Goal: Information Seeking & Learning: Learn about a topic

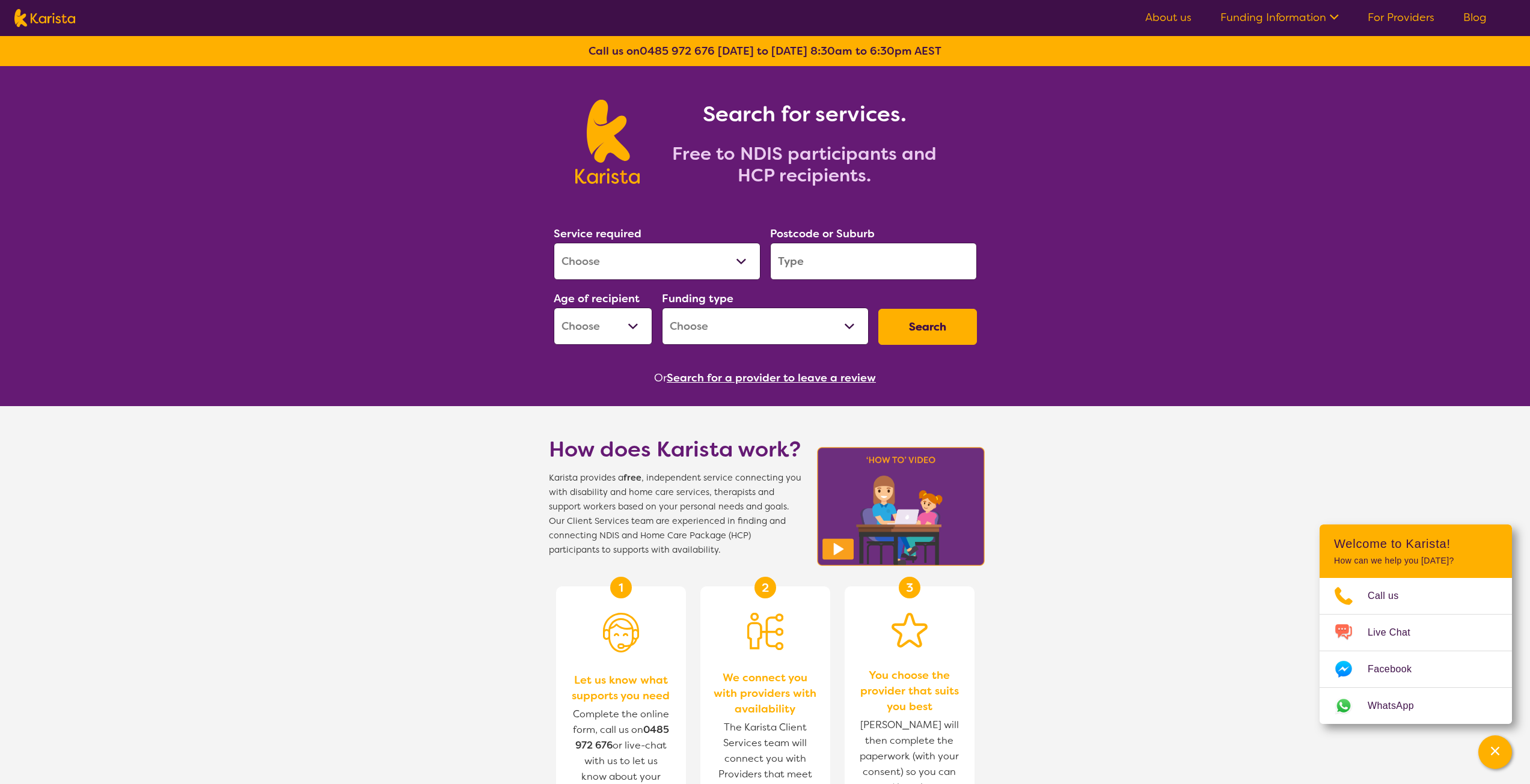
click at [1146, 421] on section "How does Karista work? Karista provides a free , independent service connecting…" at bounding box center [765, 705] width 1530 height 598
click at [1413, 18] on link "For Providers" at bounding box center [1401, 17] width 66 height 14
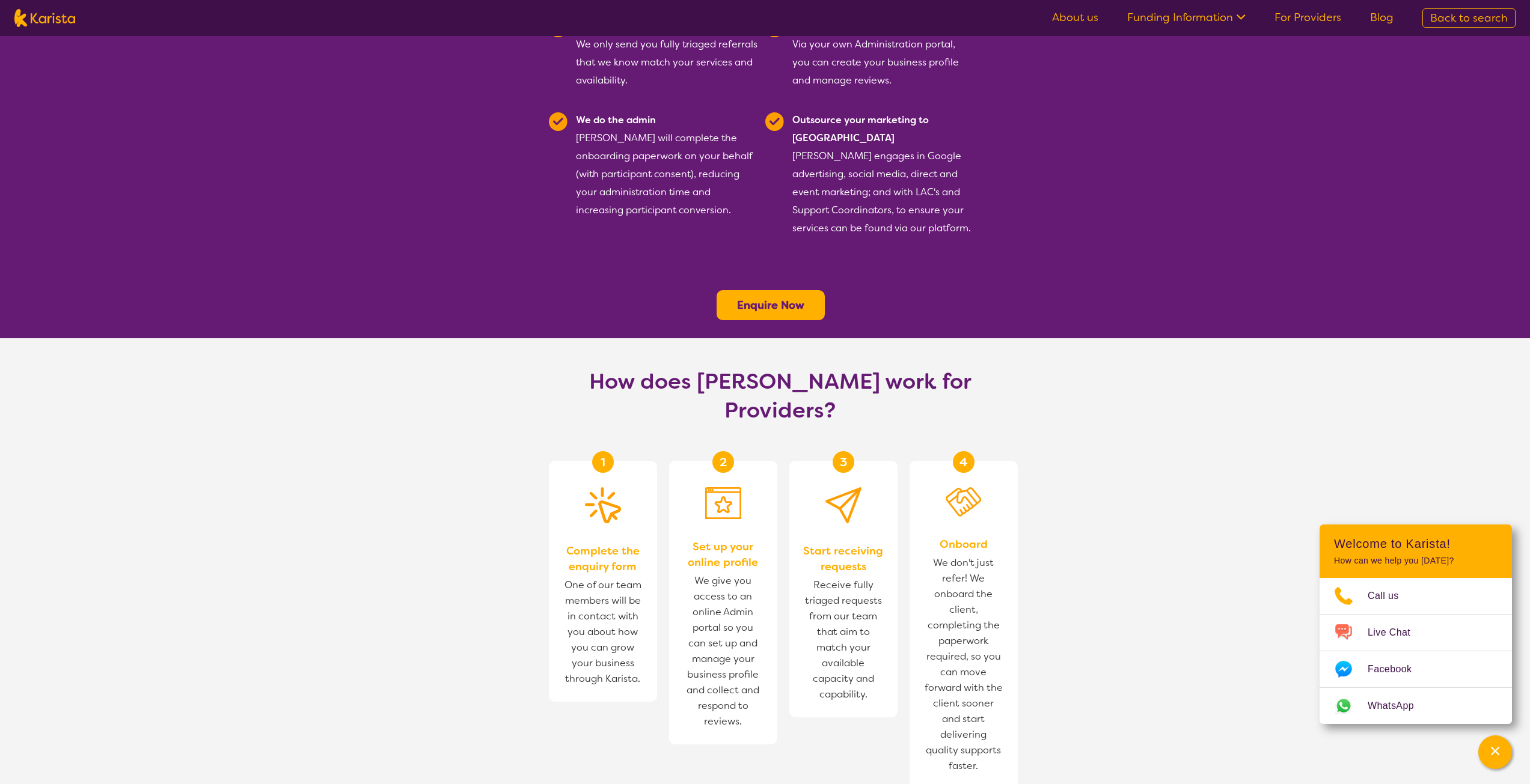
scroll to position [361, 0]
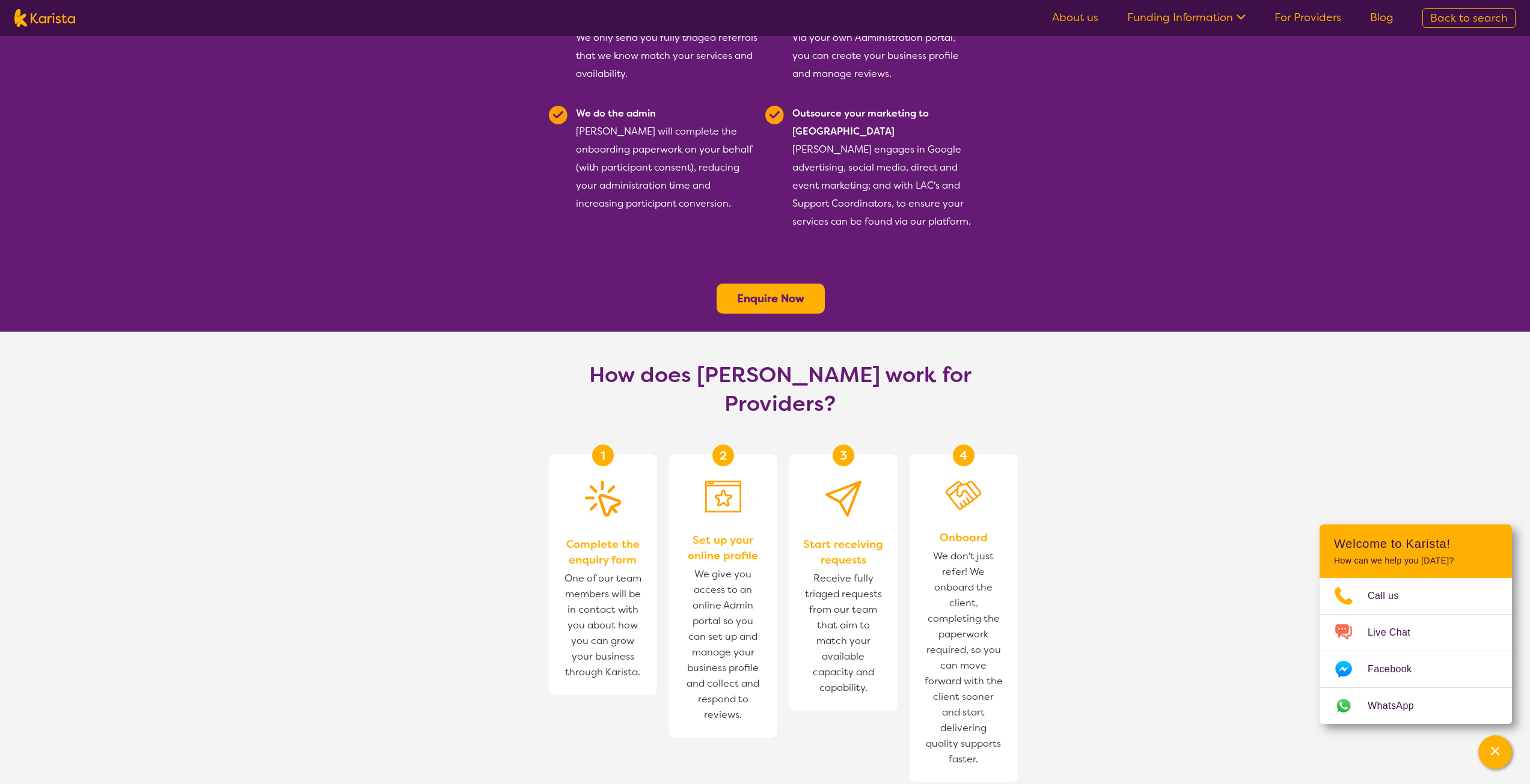
click at [391, 418] on section "How does Karista work for Providers? 1 Complete the enquiry form One of our tea…" at bounding box center [765, 596] width 1530 height 530
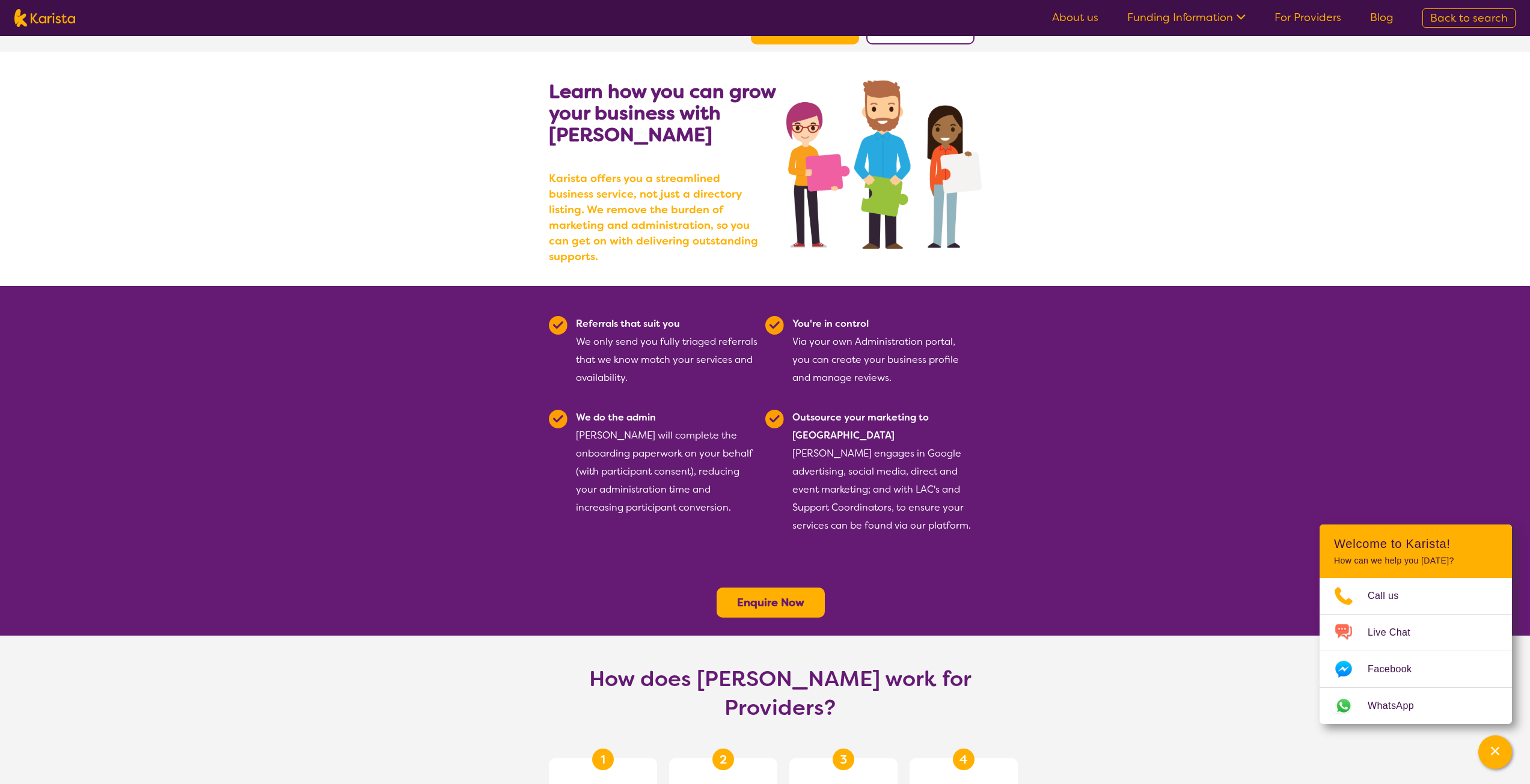
scroll to position [0, 0]
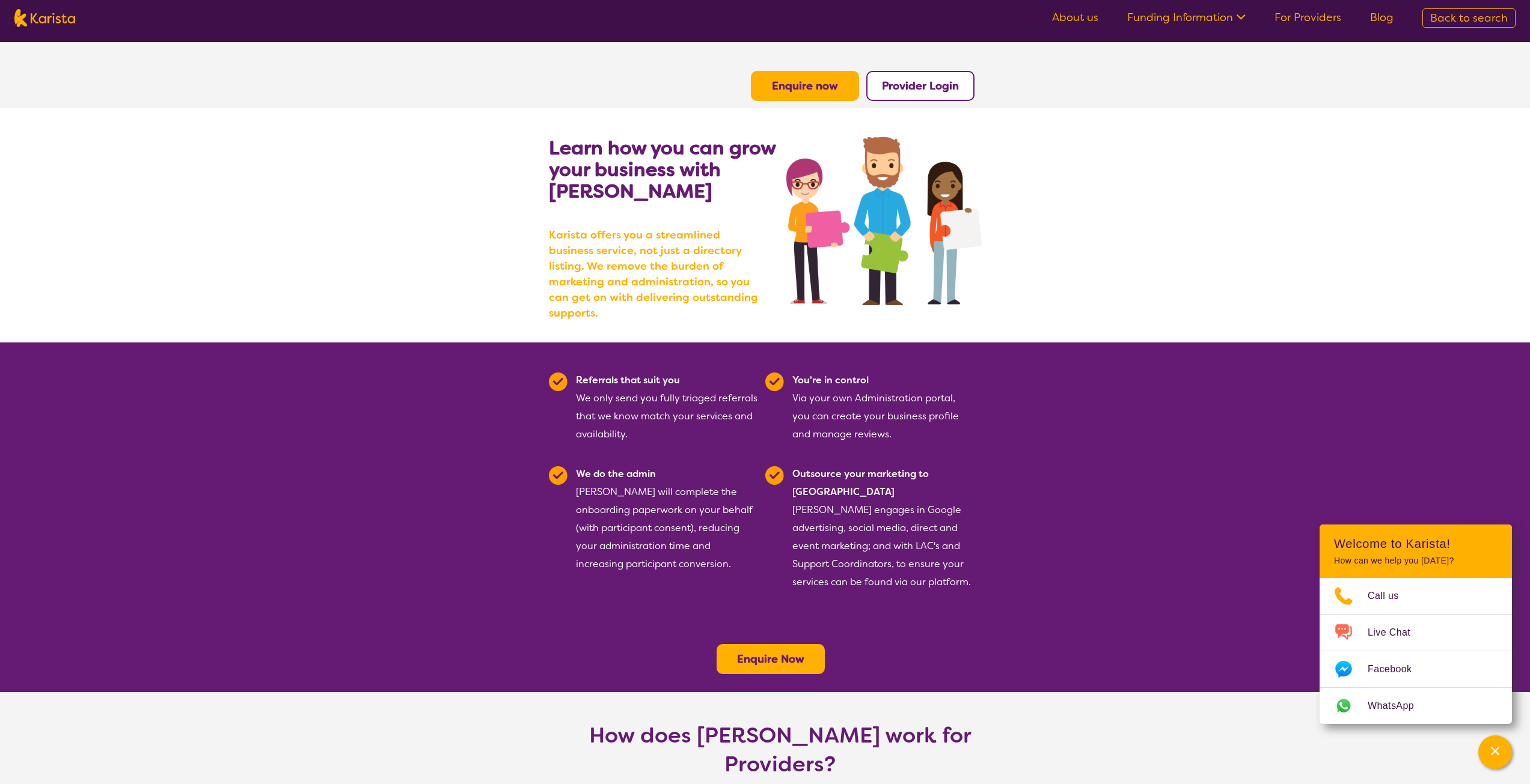
click at [46, 19] on img at bounding box center [45, 18] width 61 height 18
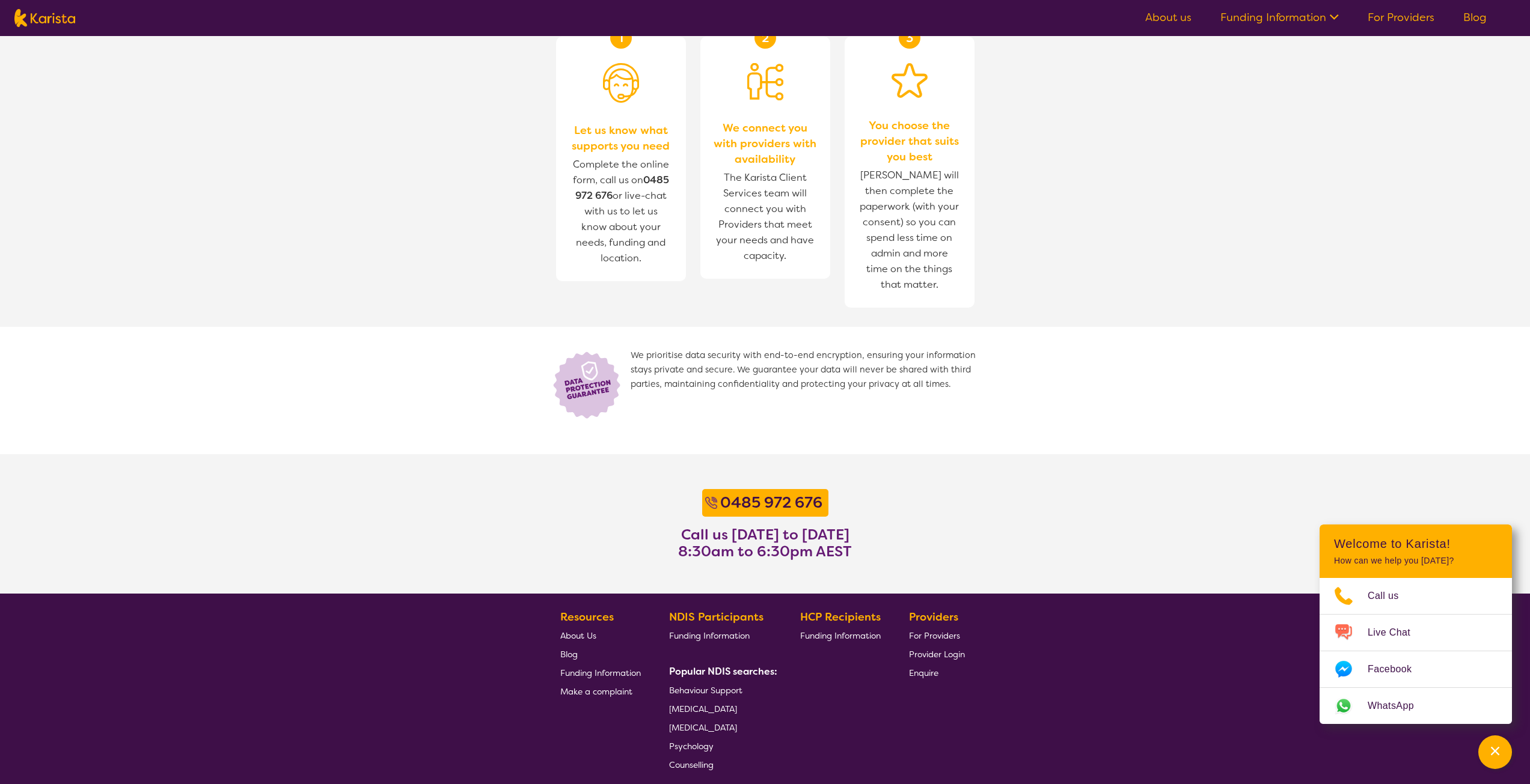
scroll to position [601, 0]
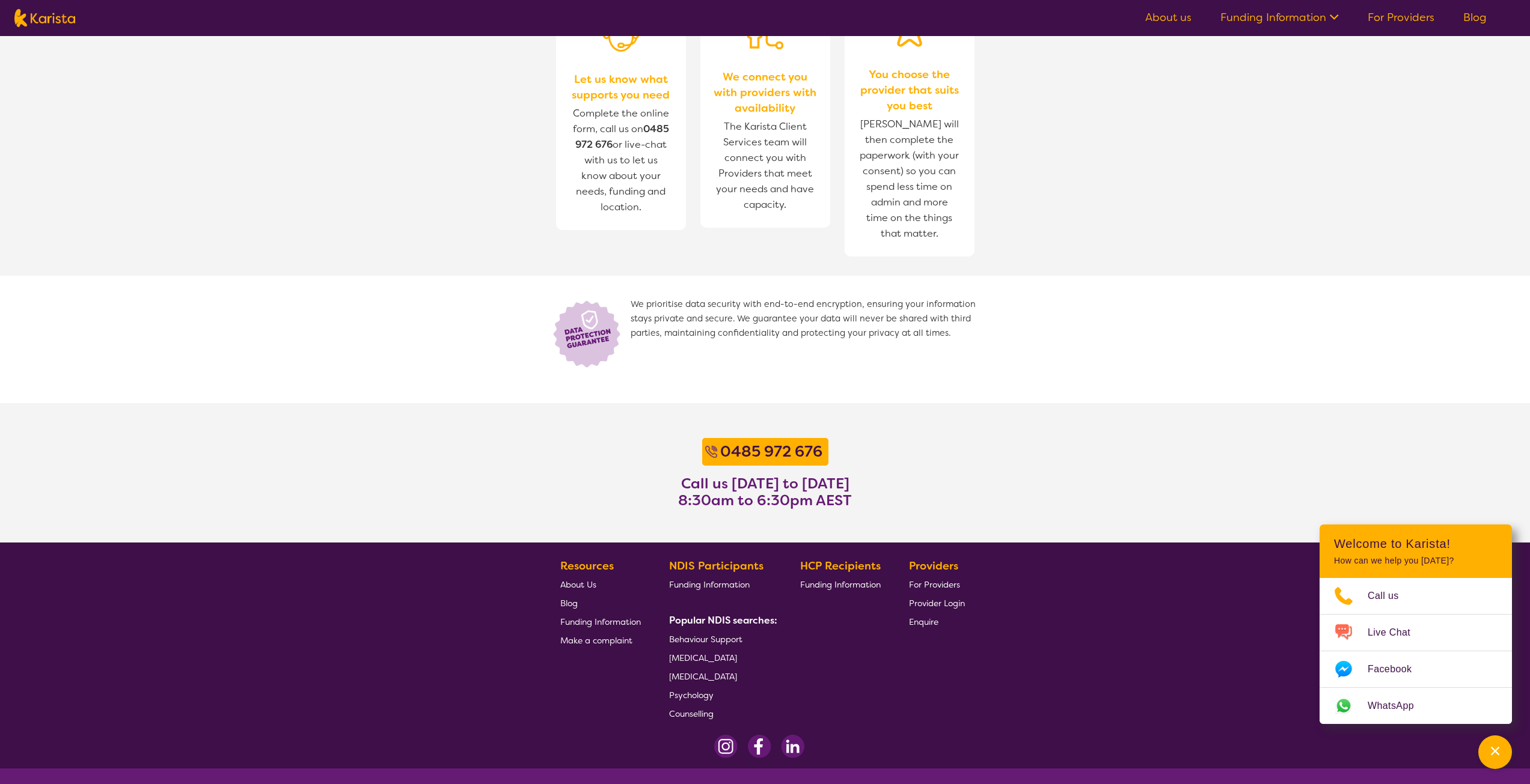
click at [1280, 18] on link "Funding Information" at bounding box center [1279, 17] width 119 height 14
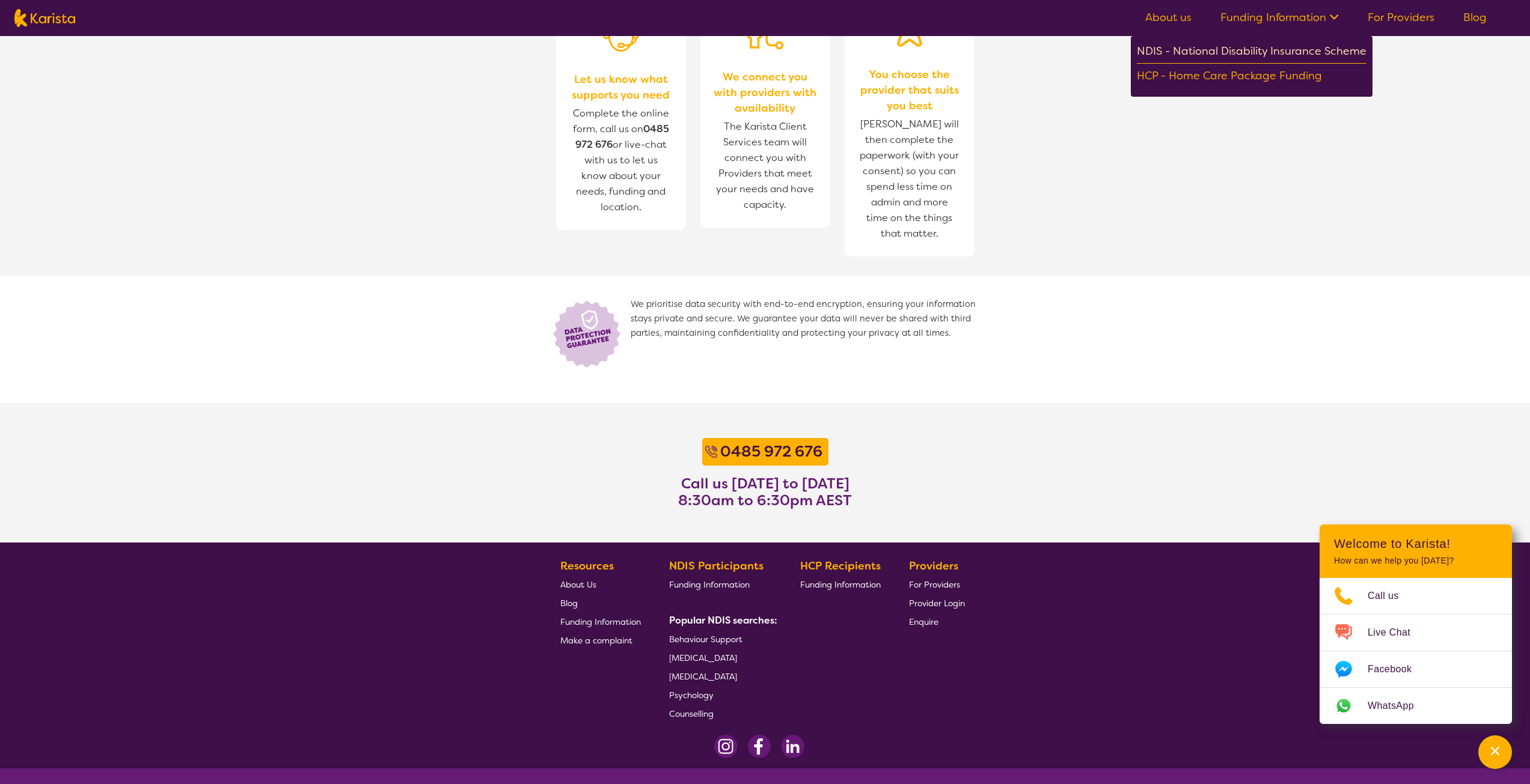
click at [1267, 51] on div "NDIS - National Disability Insurance Scheme" at bounding box center [1251, 53] width 230 height 21
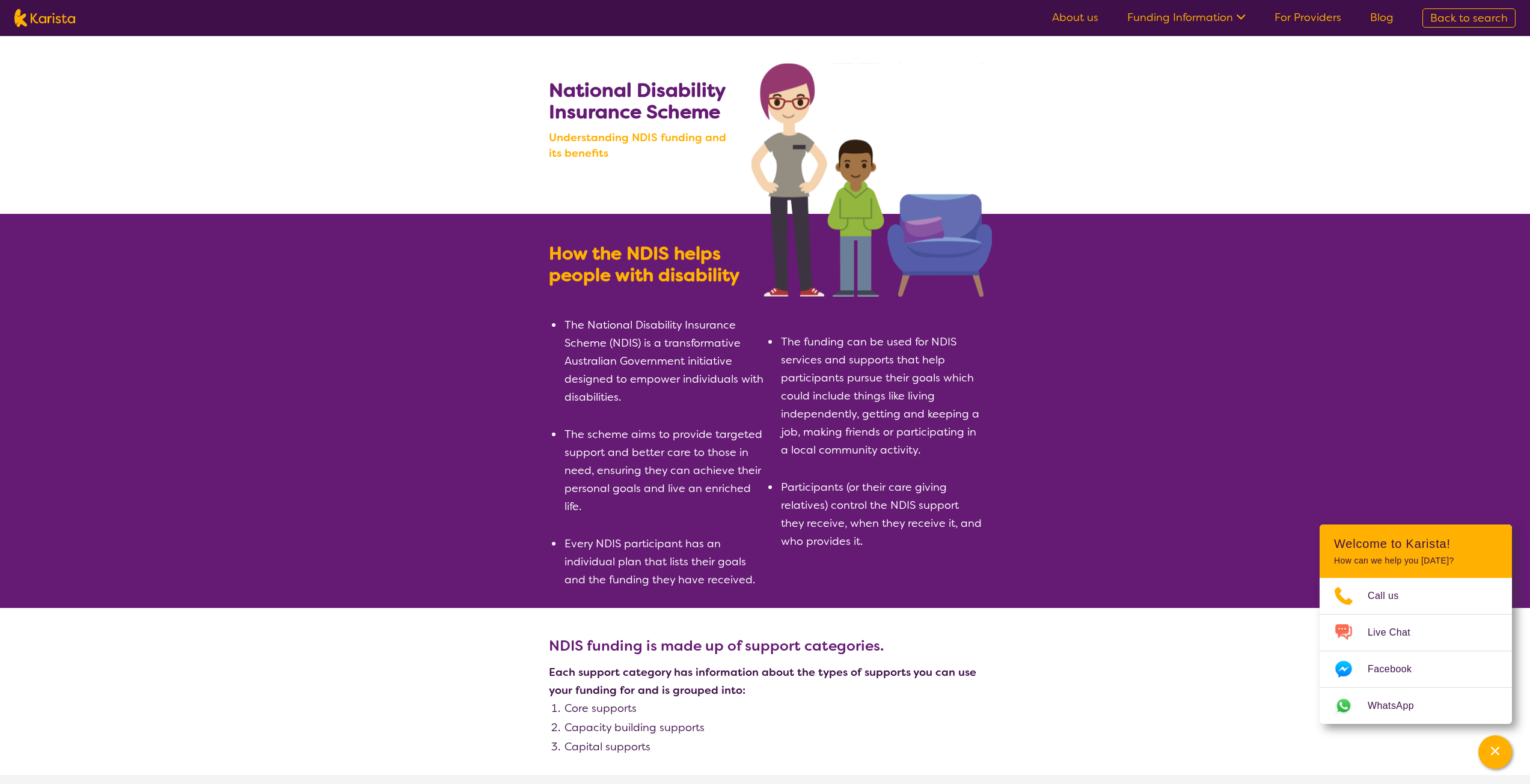
click at [1223, 19] on link "Funding Information" at bounding box center [1186, 17] width 119 height 14
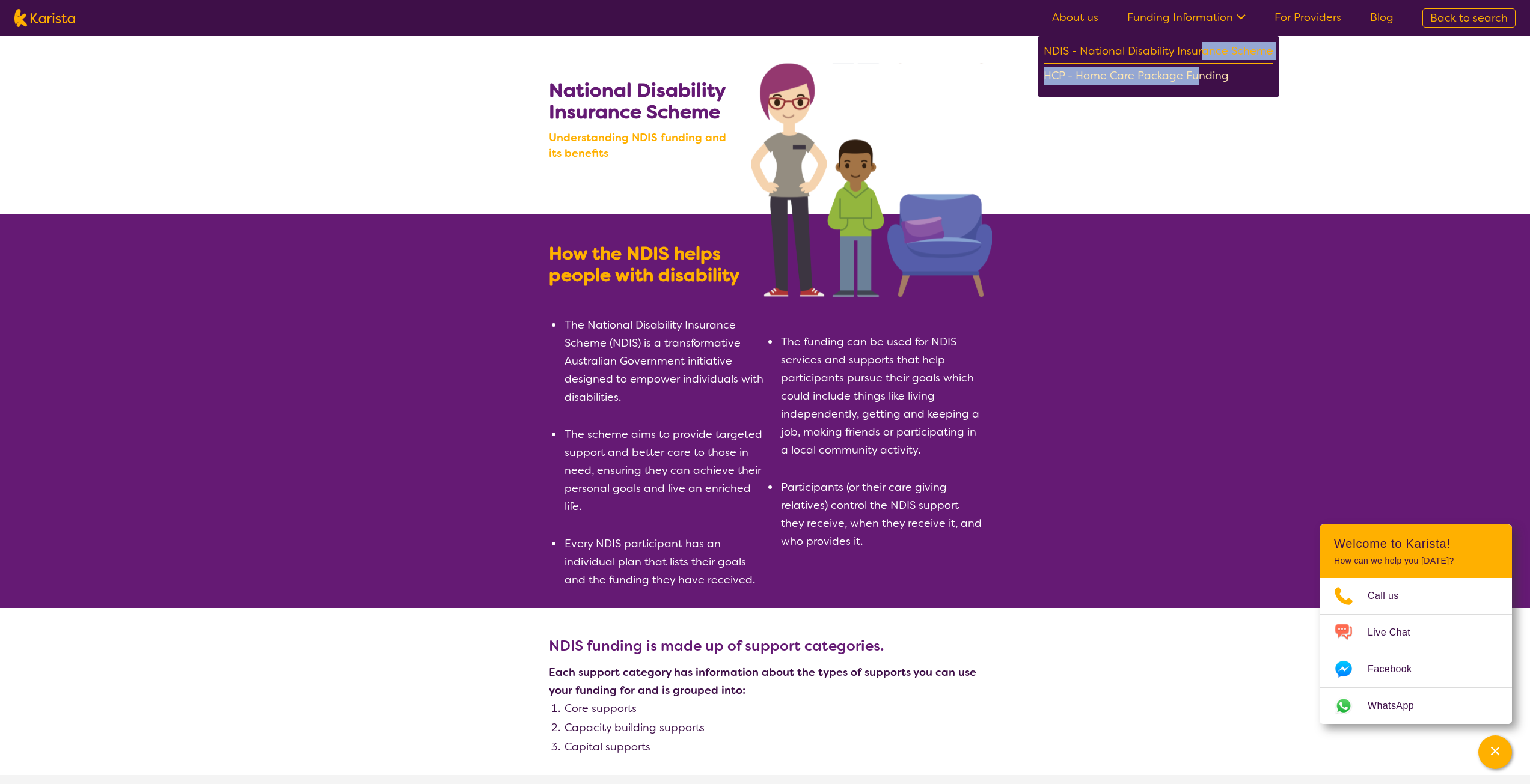
drag, startPoint x: 1204, startPoint y: 62, endPoint x: 1203, endPoint y: 76, distance: 14.0
click at [1203, 76] on div "NDIS - National Disability Insurance Scheme HCP - Home Care Package Funding" at bounding box center [1158, 66] width 242 height 61
click at [1203, 76] on div "HCP - Home Care Package Funding" at bounding box center [1158, 77] width 230 height 21
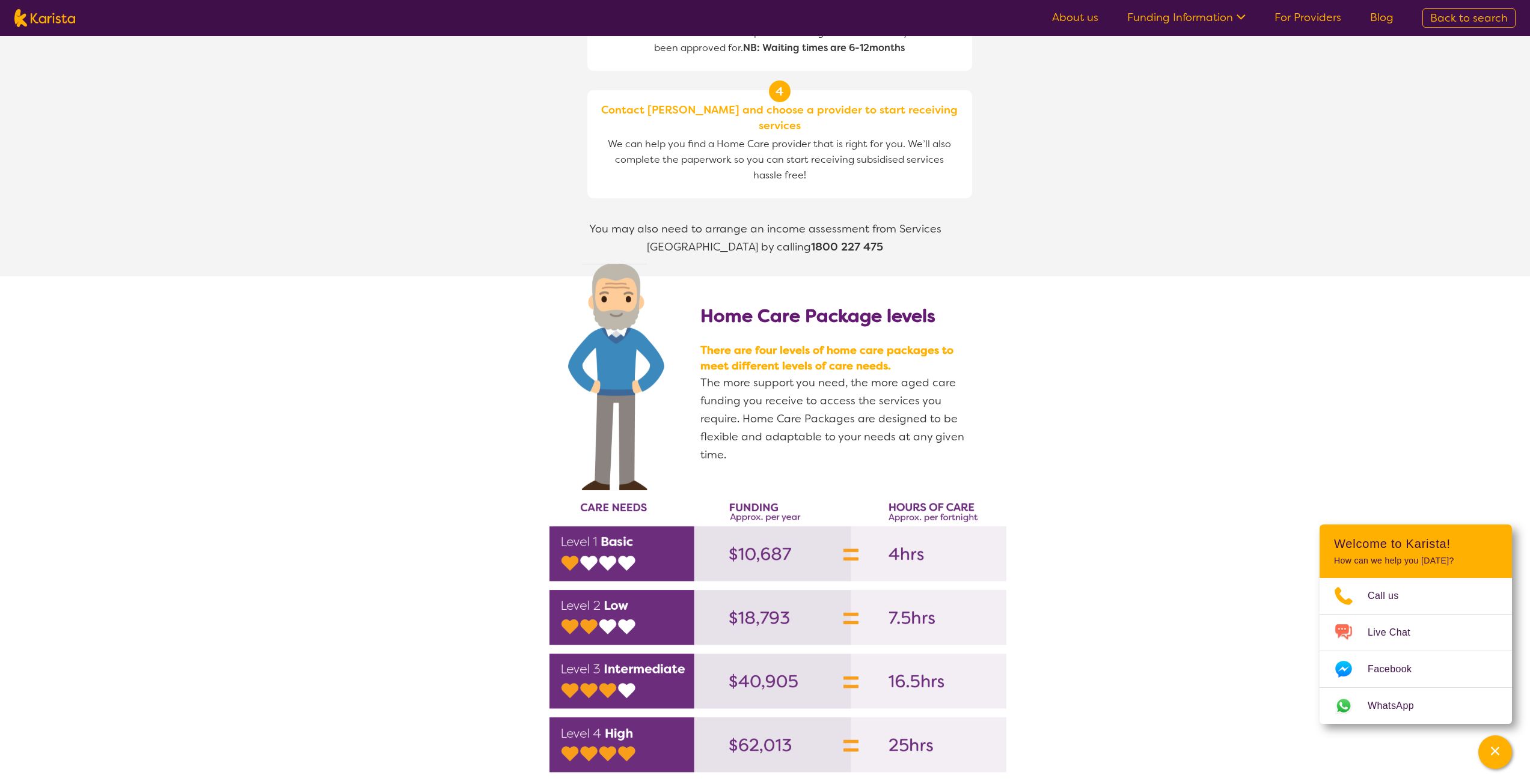
scroll to position [1322, 0]
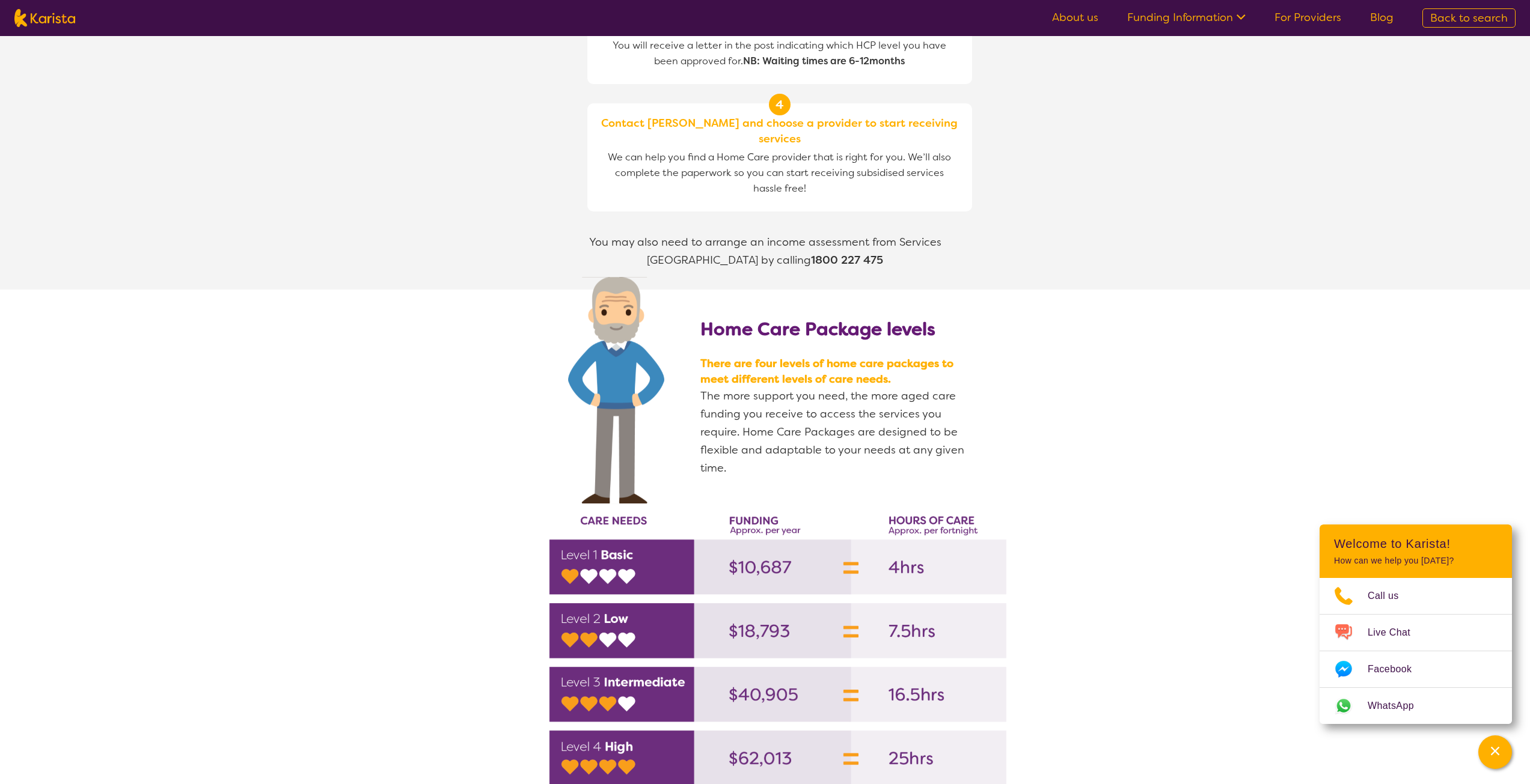
click at [1336, 28] on nav "About us Funding Information NDIS - National Disability Insurance Scheme HCP - …" at bounding box center [765, 18] width 1530 height 36
click at [1334, 22] on link "For Providers" at bounding box center [1307, 17] width 66 height 14
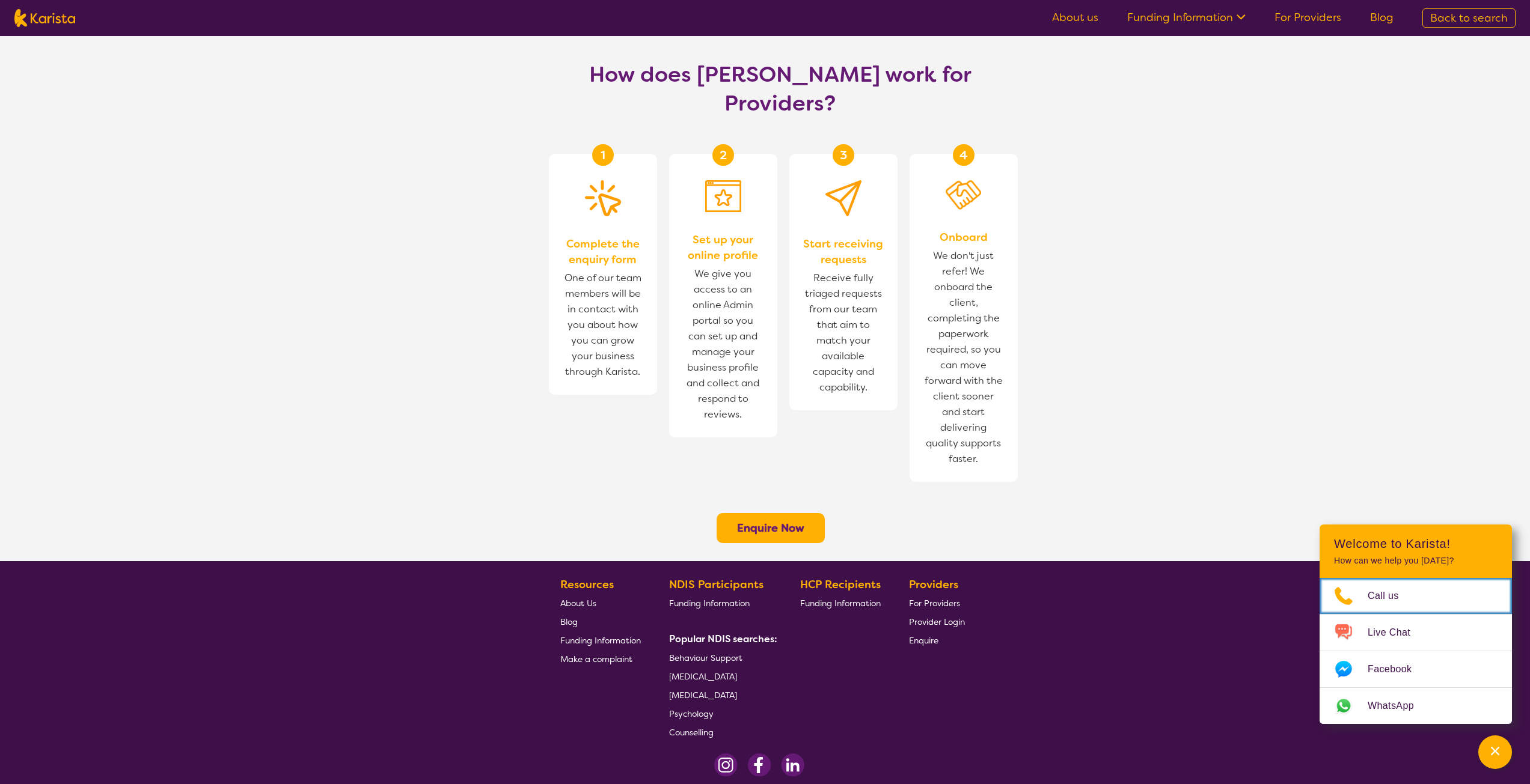
scroll to position [665, 0]
